Goal: Task Accomplishment & Management: Use online tool/utility

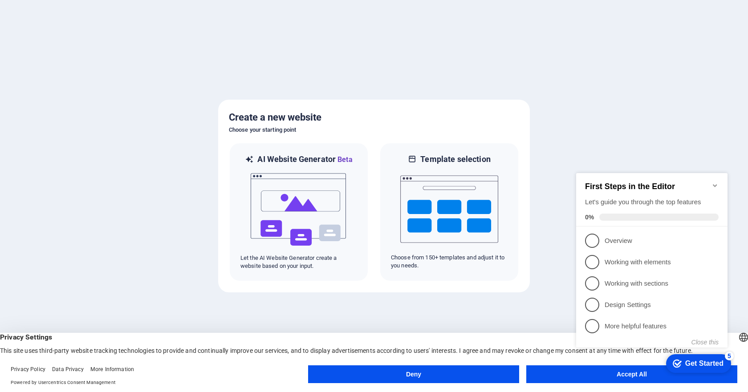
click at [691, 363] on div "Get Started" at bounding box center [704, 364] width 38 height 8
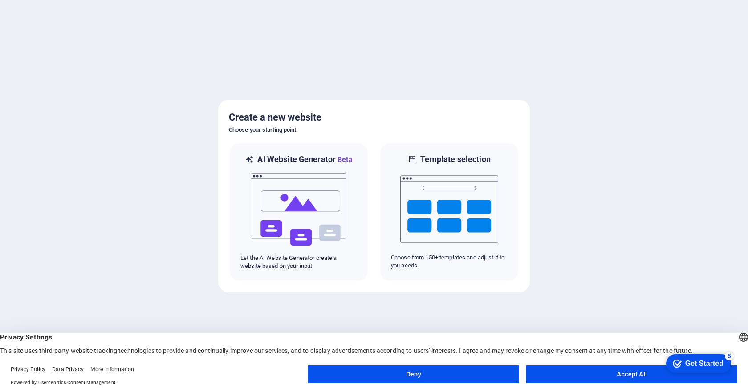
click at [628, 375] on button "Accept All" at bounding box center [631, 375] width 211 height 18
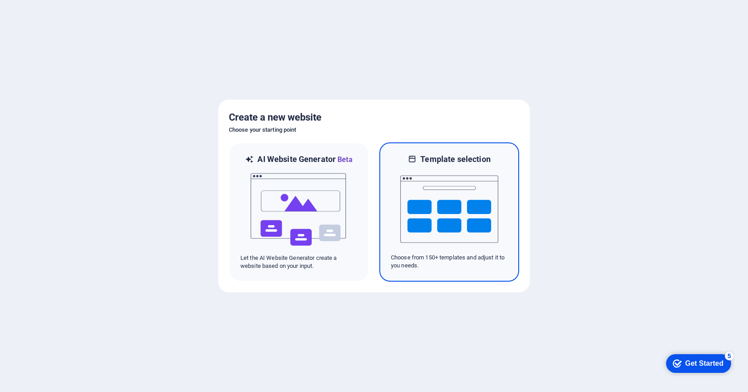
click at [437, 204] on img at bounding box center [449, 209] width 98 height 89
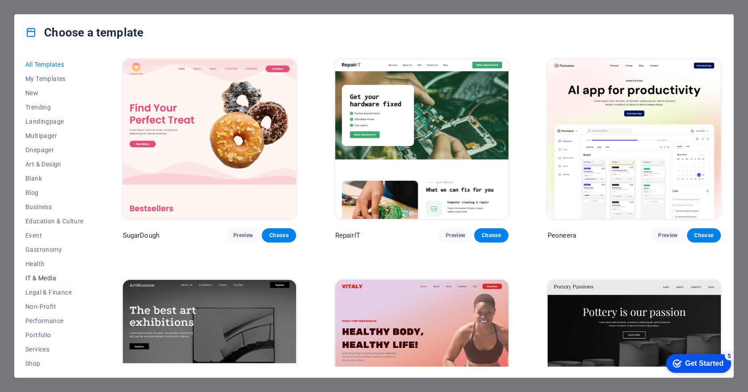
click at [39, 273] on button "IT & Media" at bounding box center [54, 278] width 58 height 14
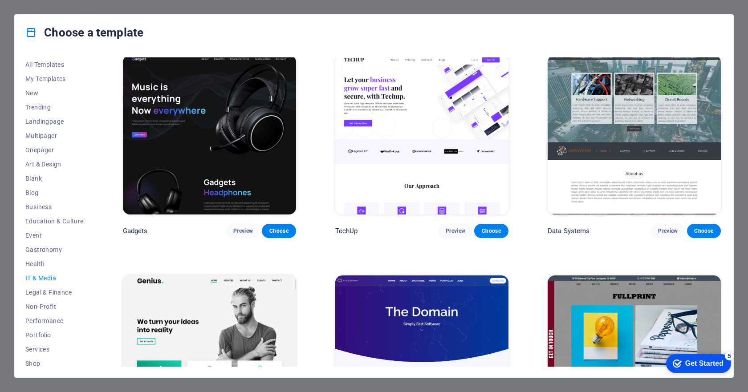
scroll to position [237, 0]
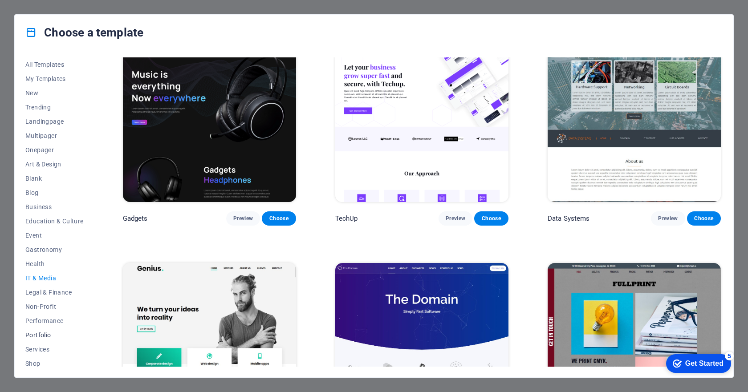
click at [34, 336] on span "Portfolio" at bounding box center [54, 335] width 58 height 7
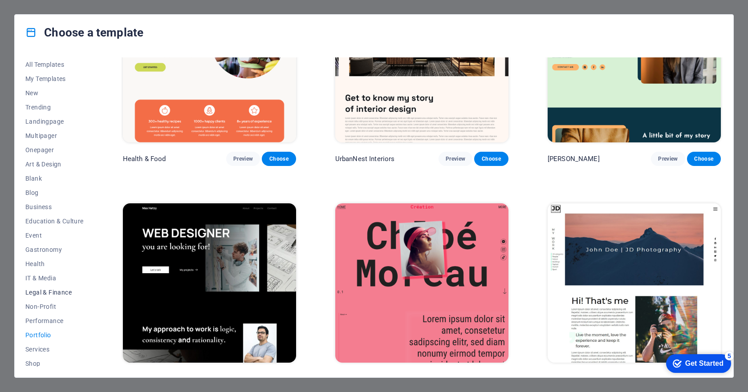
scroll to position [61, 0]
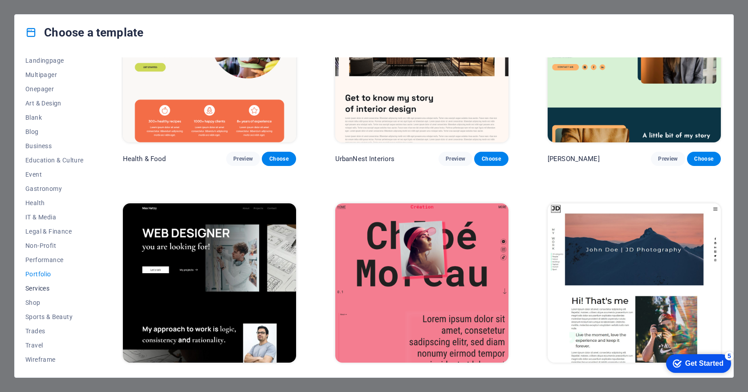
click at [40, 287] on span "Services" at bounding box center [54, 288] width 58 height 7
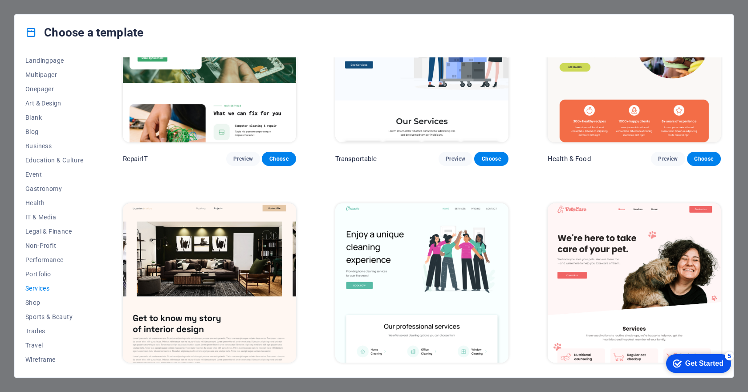
click at [40, 287] on span "Services" at bounding box center [54, 288] width 58 height 7
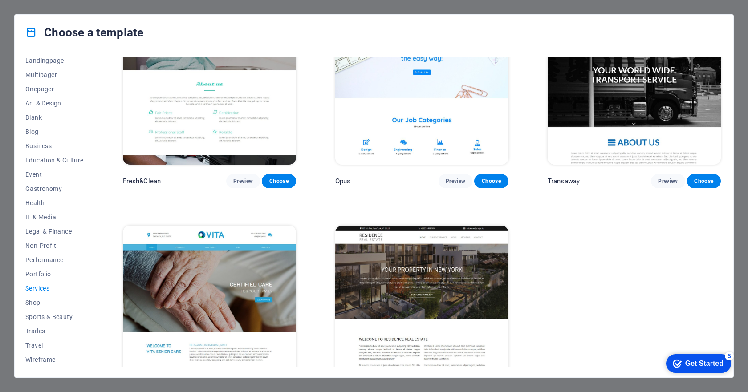
scroll to position [1193, 0]
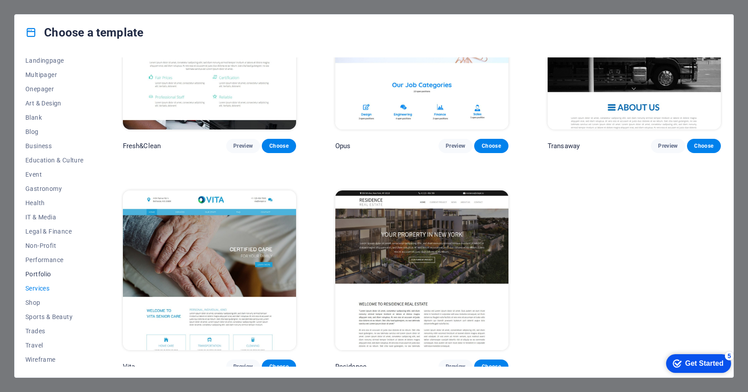
click at [36, 271] on span "Portfolio" at bounding box center [54, 274] width 58 height 7
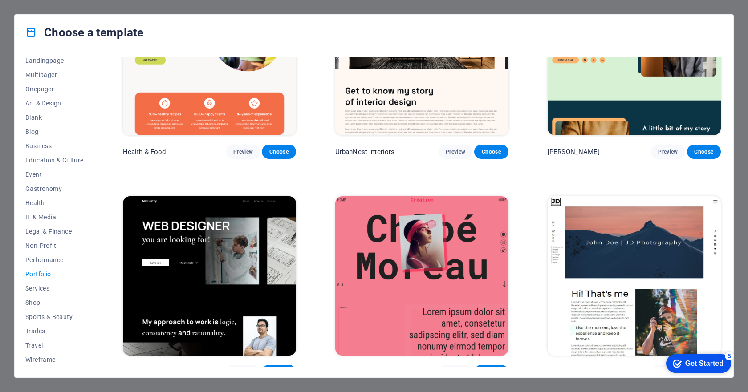
scroll to position [77, 0]
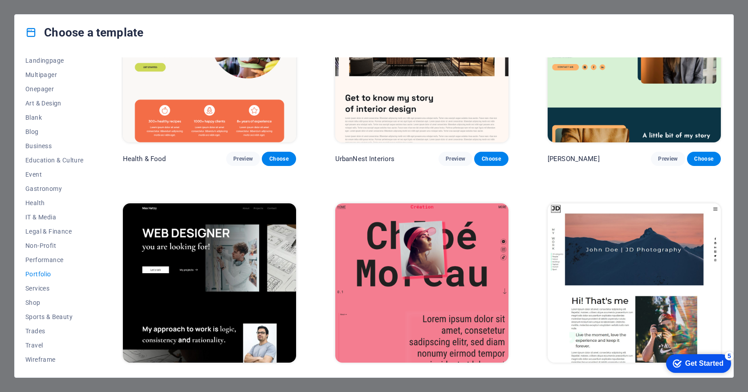
click at [203, 273] on img at bounding box center [209, 284] width 173 height 160
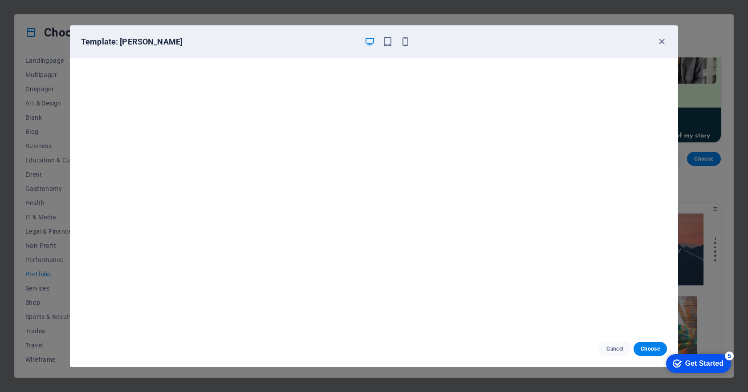
click at [735, 7] on div "Template: Max Hatzy Cancel Choose" at bounding box center [374, 196] width 748 height 392
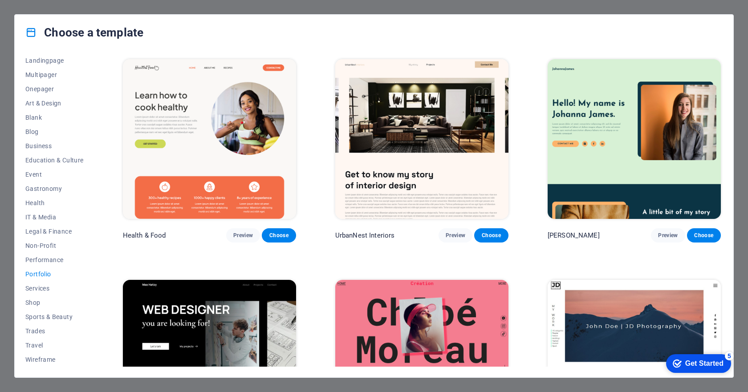
scroll to position [119, 0]
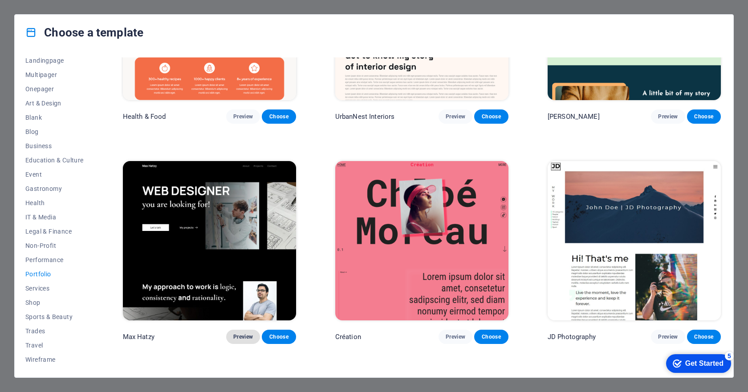
click at [244, 334] on span "Preview" at bounding box center [243, 337] width 20 height 7
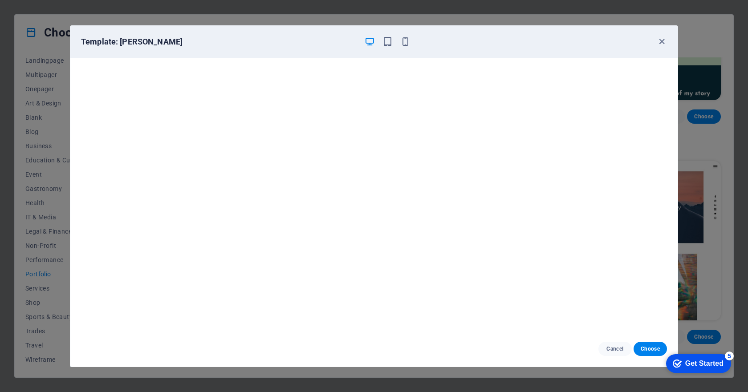
click at [737, 26] on div "Template: Max Hatzy Cancel Choose" at bounding box center [374, 196] width 748 height 392
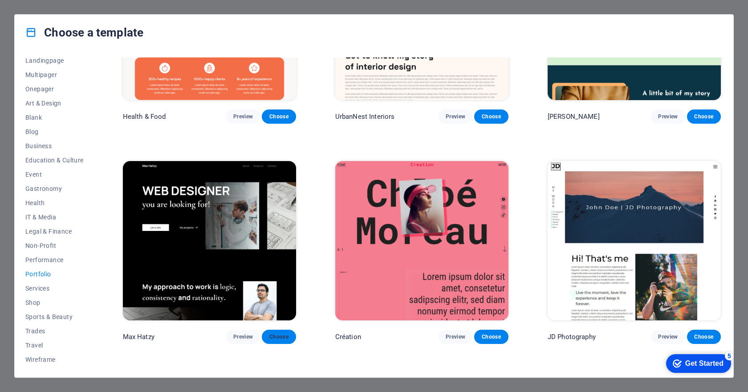
click at [284, 334] on span "Choose" at bounding box center [279, 337] width 20 height 7
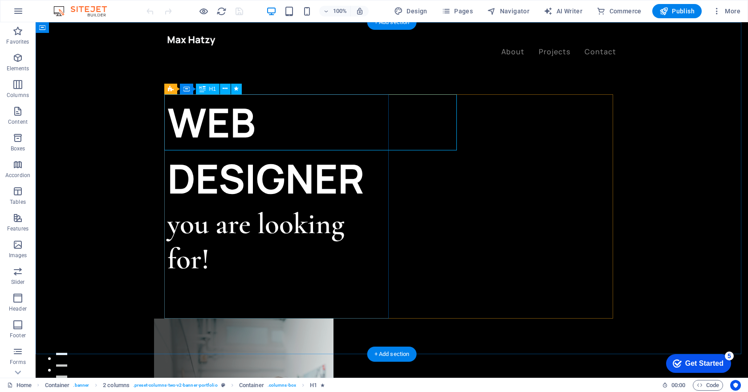
click at [343, 132] on div "WEB DESIGNER" at bounding box center [279, 150] width 224 height 112
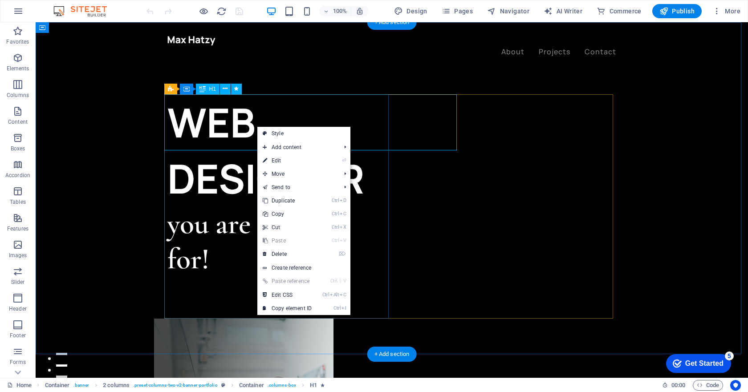
click at [241, 121] on div "WEB DESIGNER" at bounding box center [279, 150] width 224 height 112
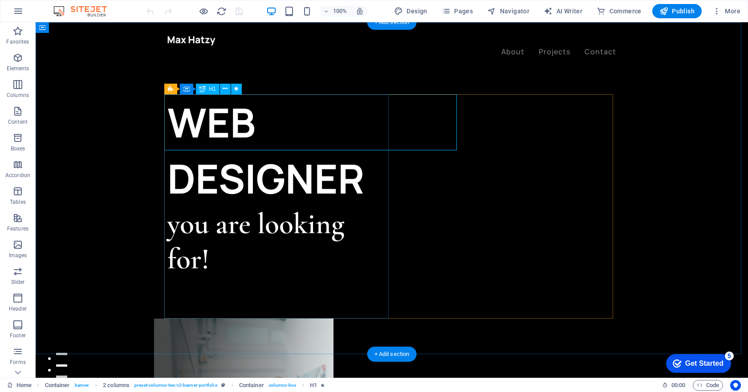
click at [241, 121] on div "WEB DESIGNER" at bounding box center [279, 150] width 224 height 112
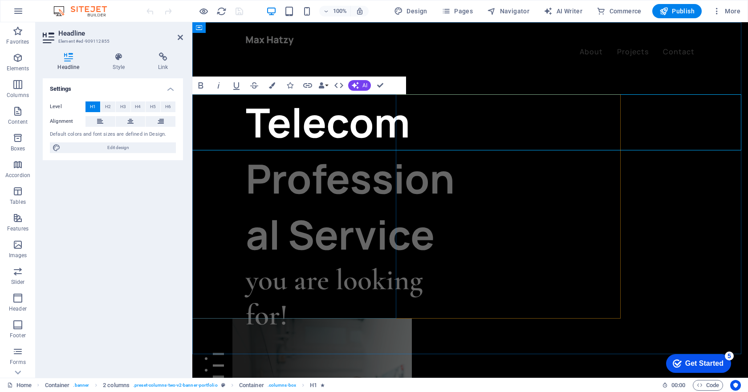
scroll to position [0, 92]
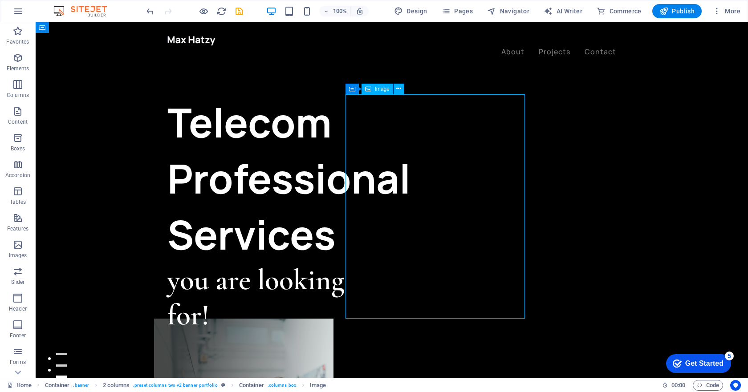
scroll to position [0, 30]
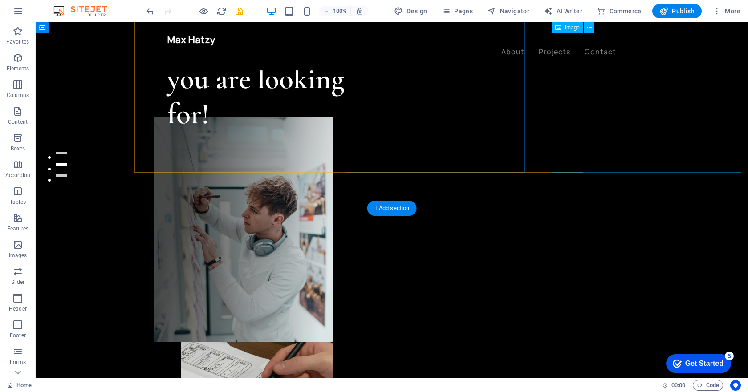
scroll to position [0, 0]
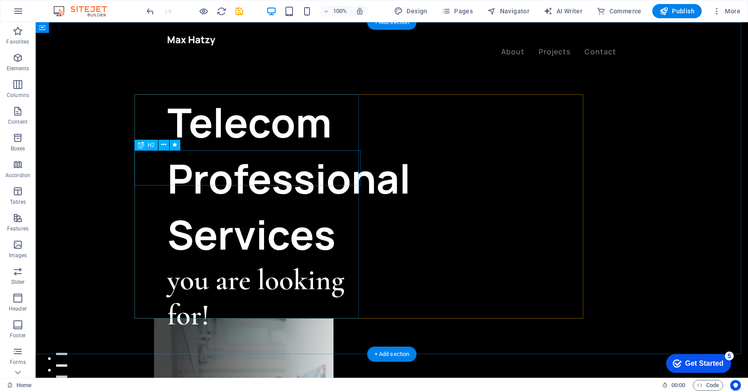
click at [259, 263] on div "you are looking for!" at bounding box center [279, 298] width 224 height 70
